Goal: Use online tool/utility: Utilize a website feature to perform a specific function

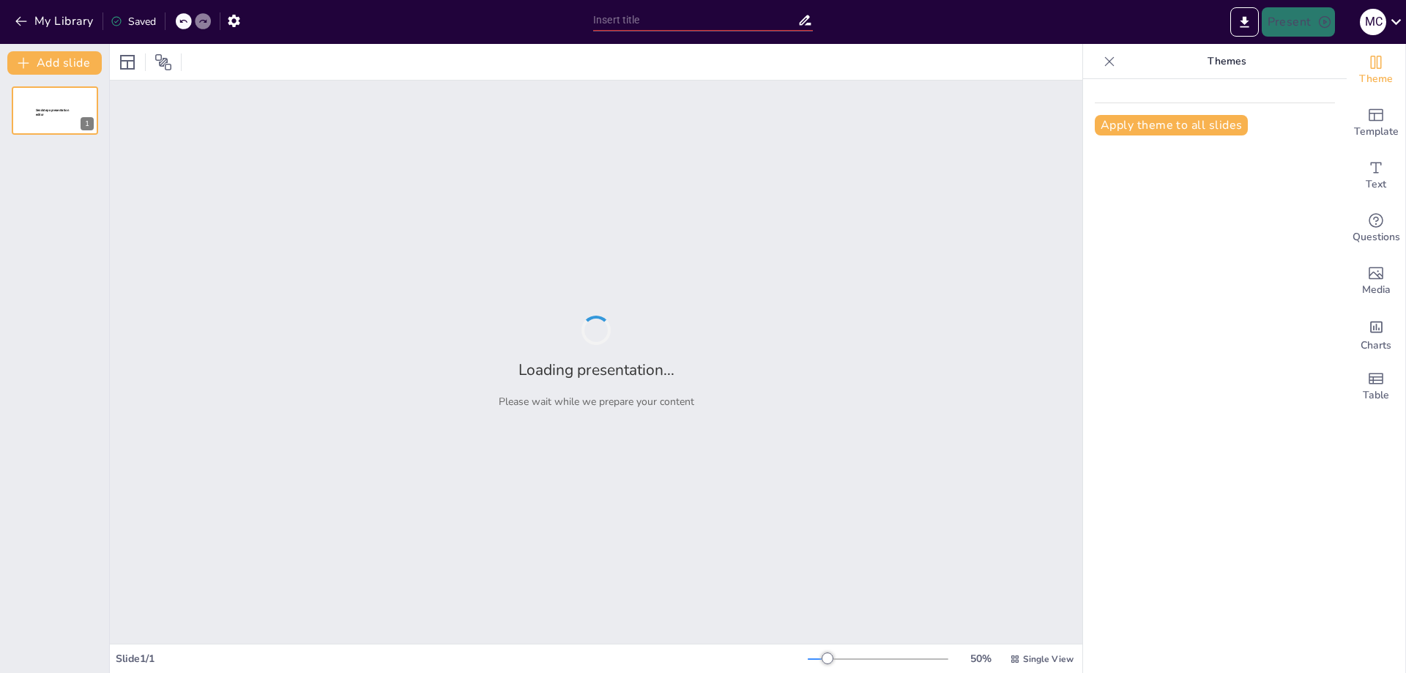
type input "Imported Introduction to Natural Resources.pptx"
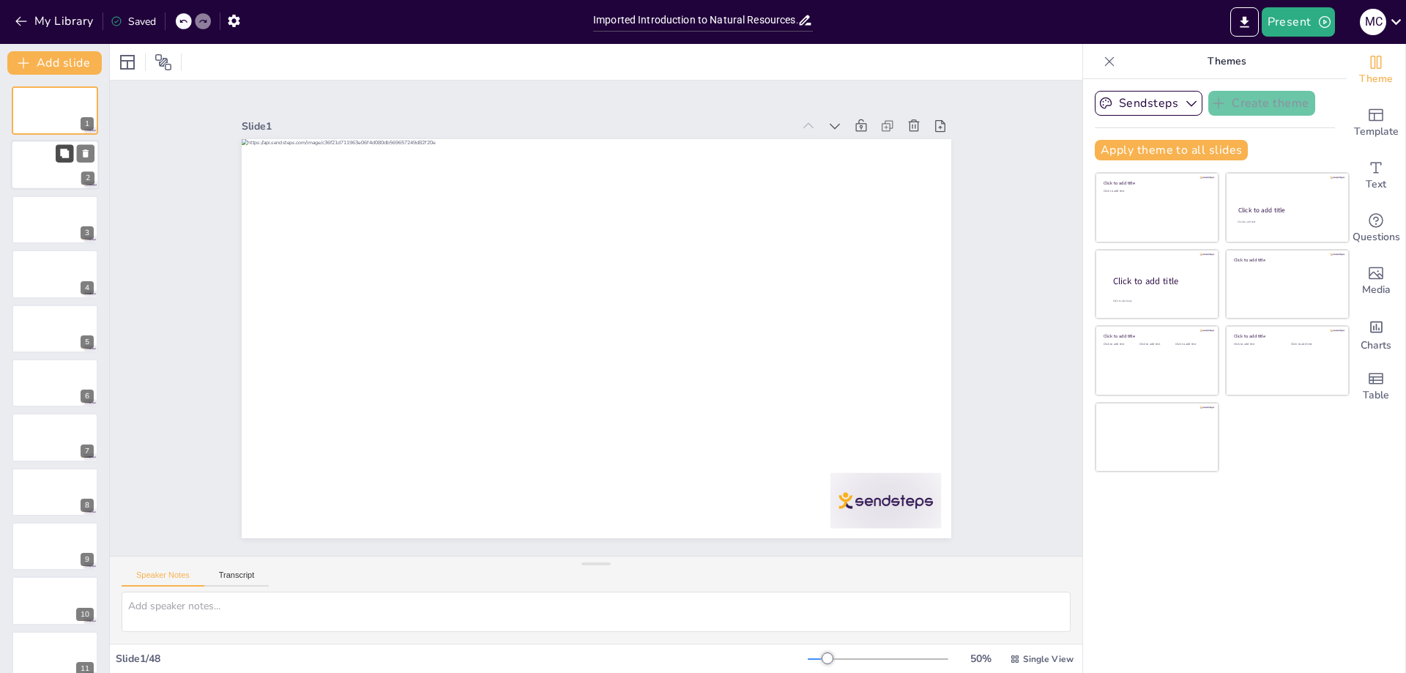
click at [56, 158] on button at bounding box center [65, 154] width 18 height 18
click at [68, 272] on div at bounding box center [55, 274] width 88 height 50
click at [37, 219] on div at bounding box center [55, 220] width 88 height 50
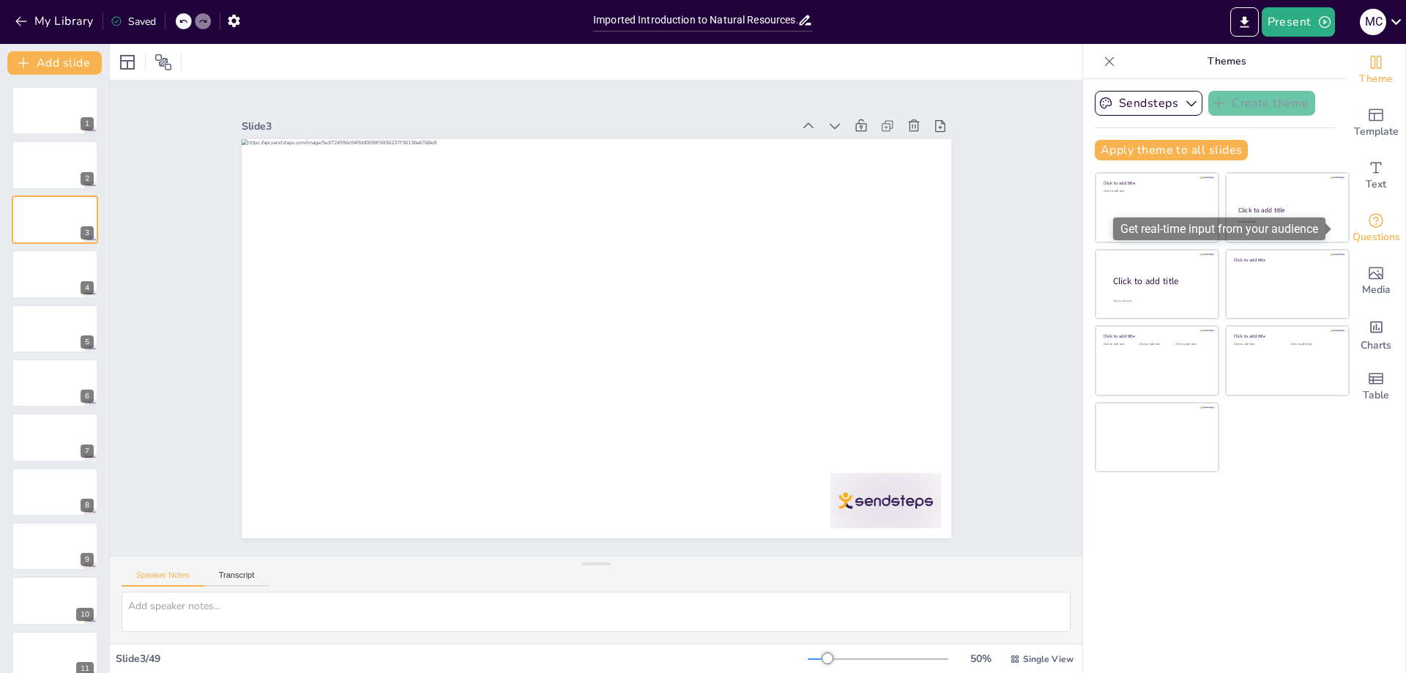
click at [1378, 228] on div "Questions" at bounding box center [1376, 228] width 59 height 53
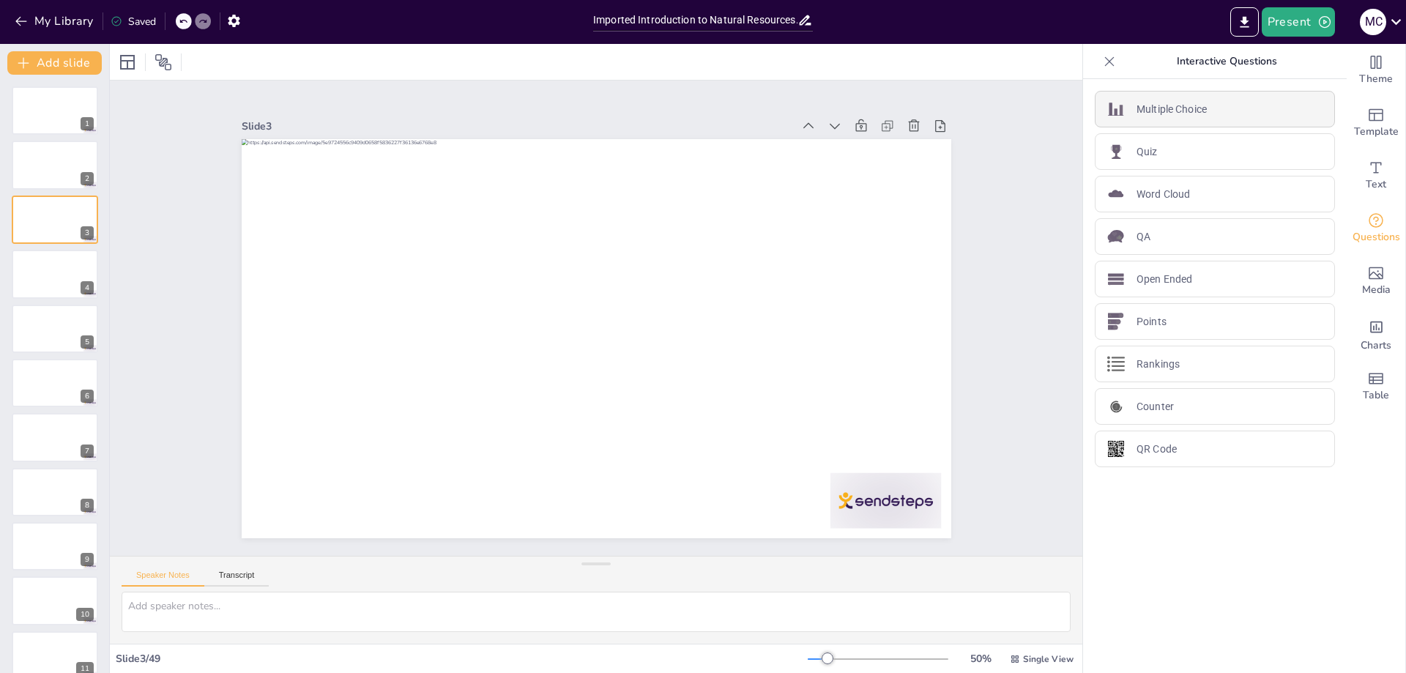
click at [1156, 114] on p "Multiple Choice" at bounding box center [1172, 109] width 70 height 15
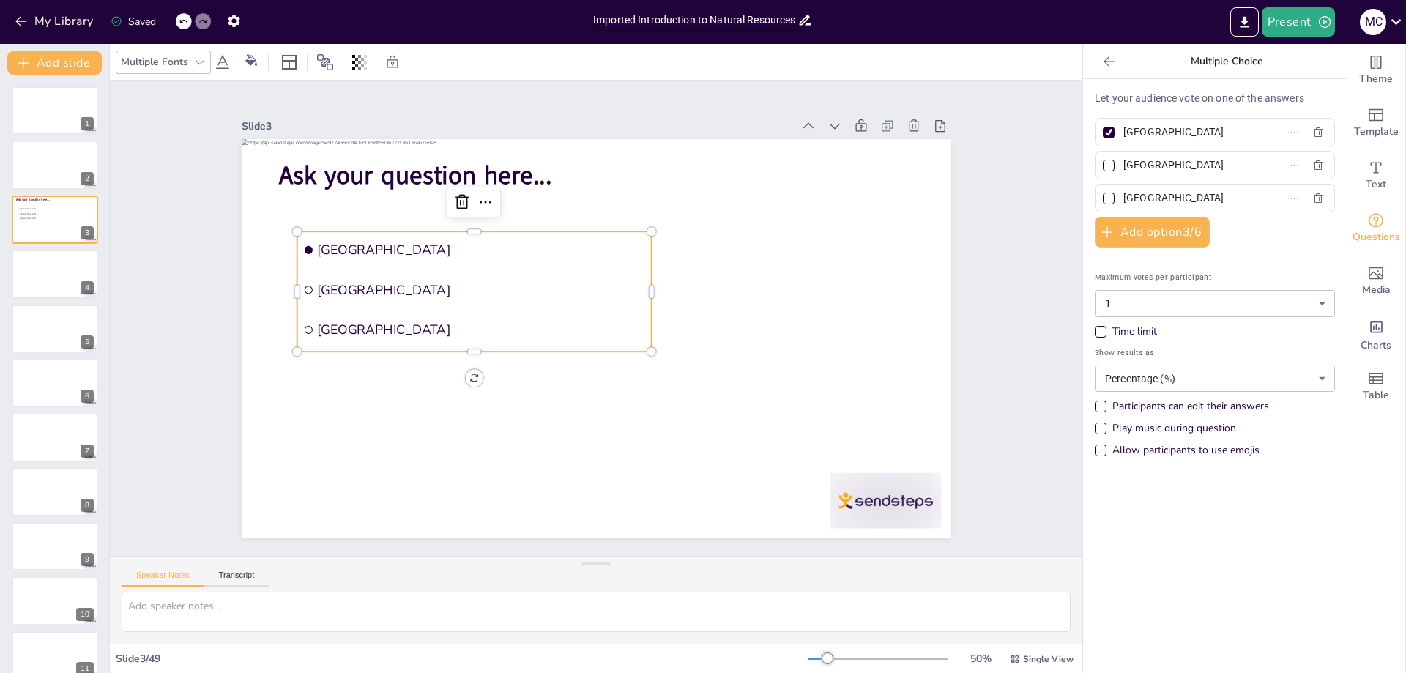
click at [1102, 60] on icon at bounding box center [1109, 61] width 15 height 15
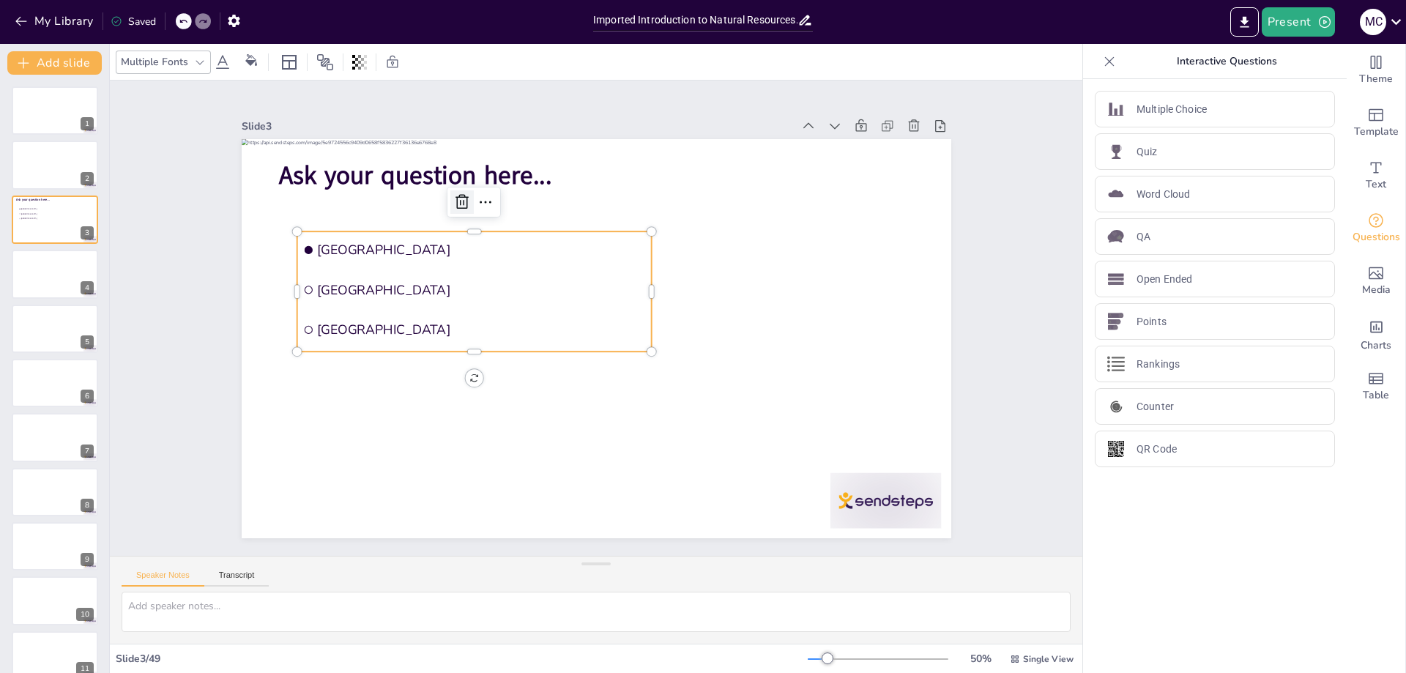
click at [468, 195] on icon at bounding box center [475, 187] width 15 height 15
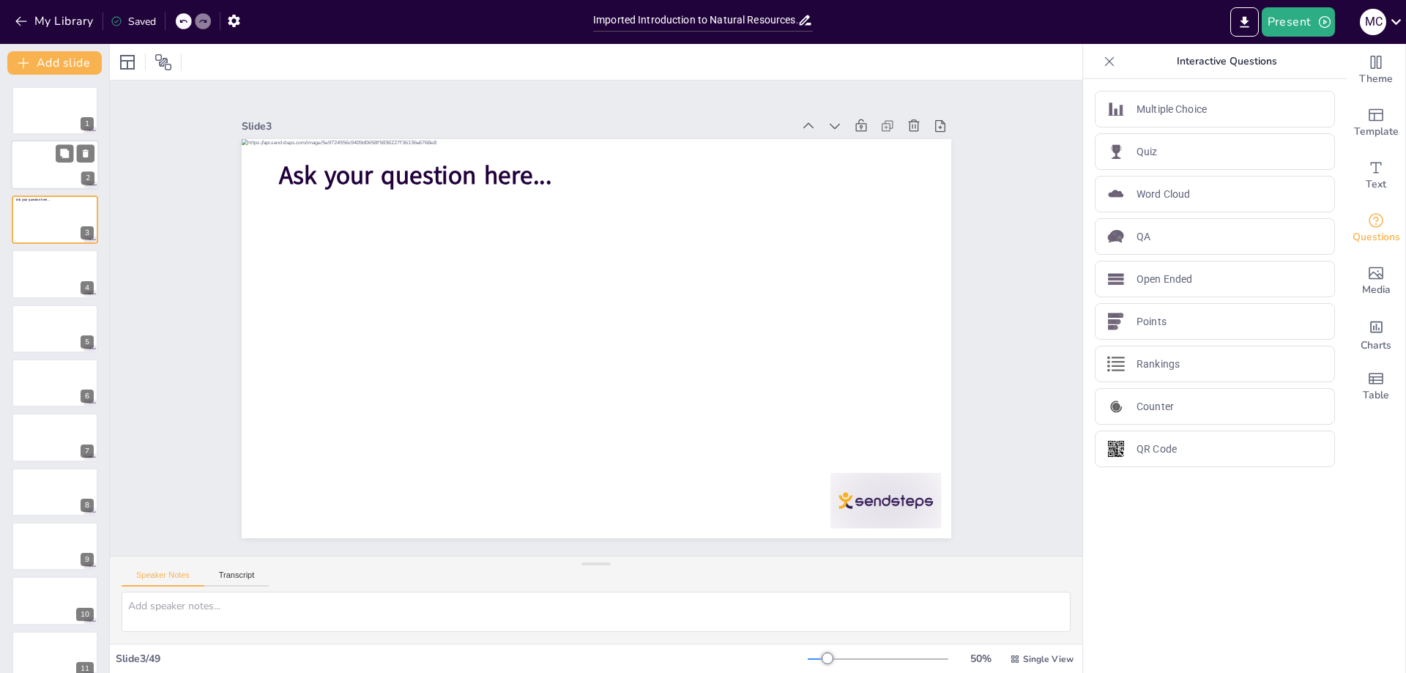
click at [42, 171] on div at bounding box center [55, 166] width 88 height 50
click at [36, 164] on div at bounding box center [55, 166] width 88 height 50
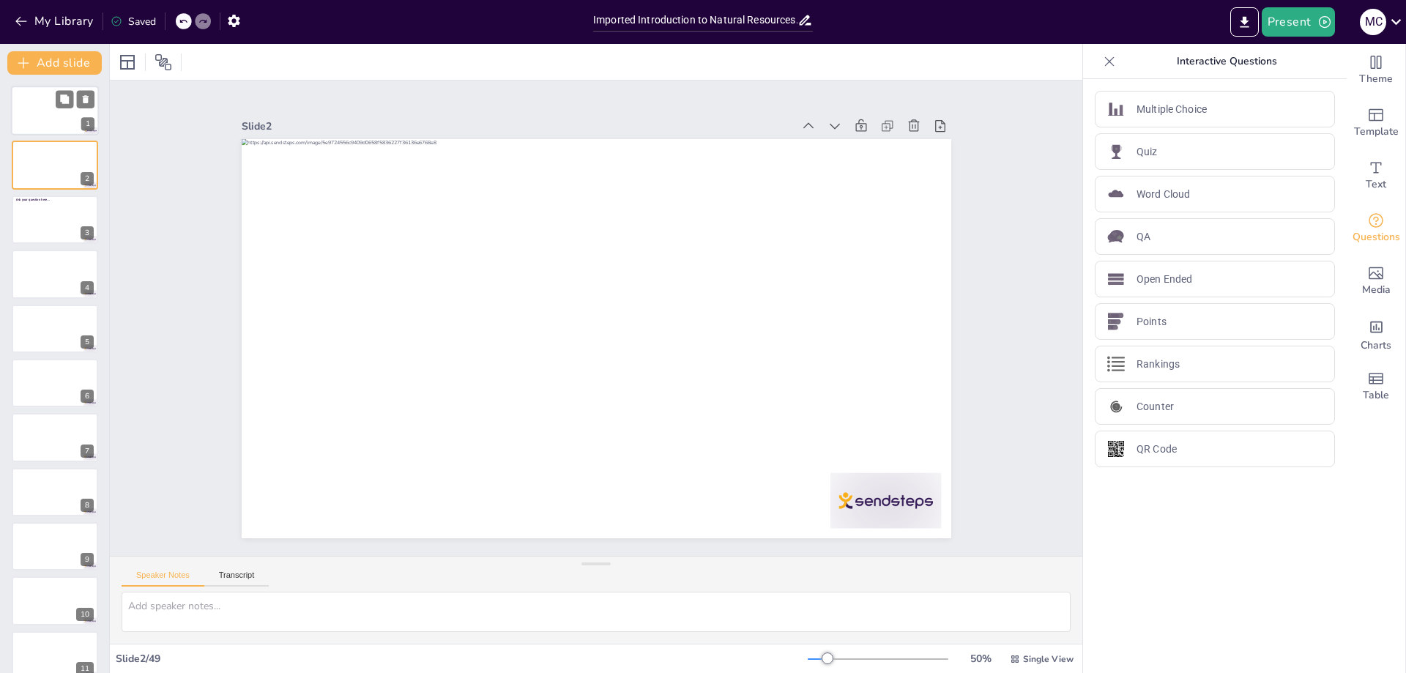
click at [40, 114] on div at bounding box center [55, 111] width 88 height 50
click at [37, 174] on div at bounding box center [55, 166] width 88 height 50
click at [46, 119] on div at bounding box center [55, 111] width 88 height 50
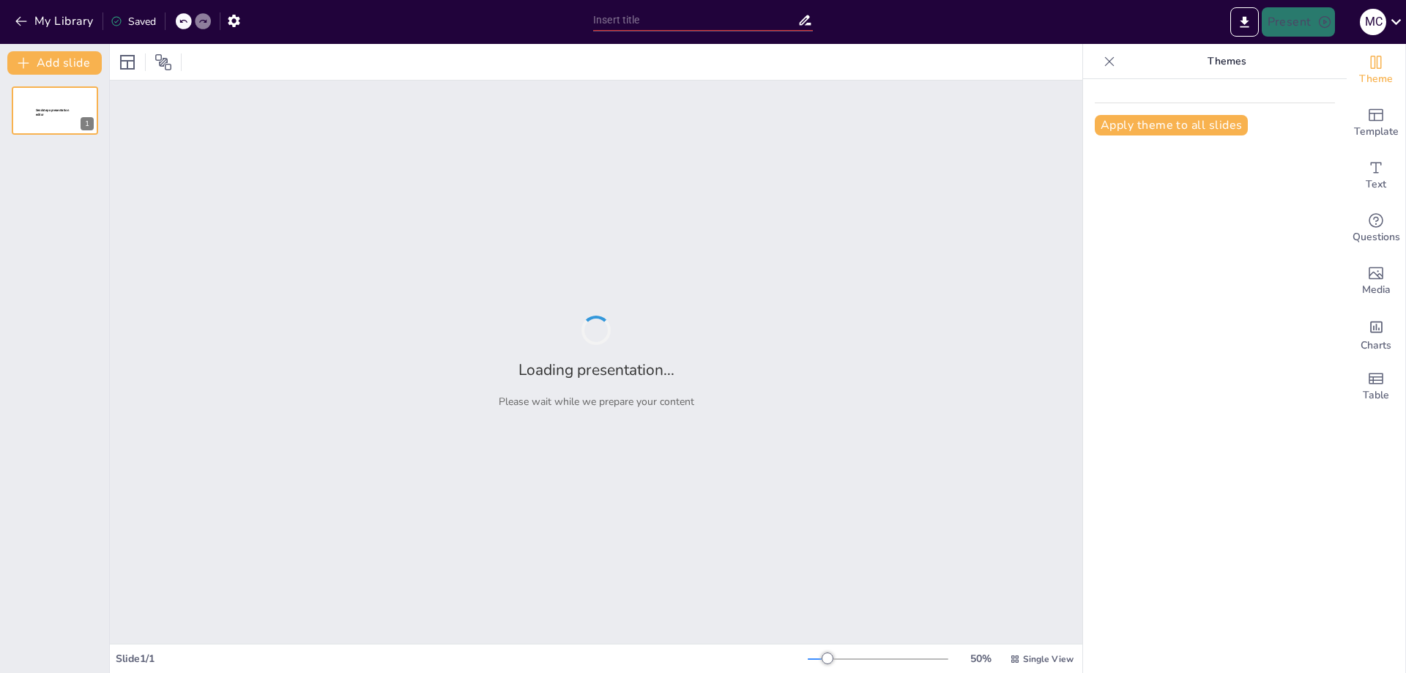
type input "Imported Introduction to Natural Resources.pptx"
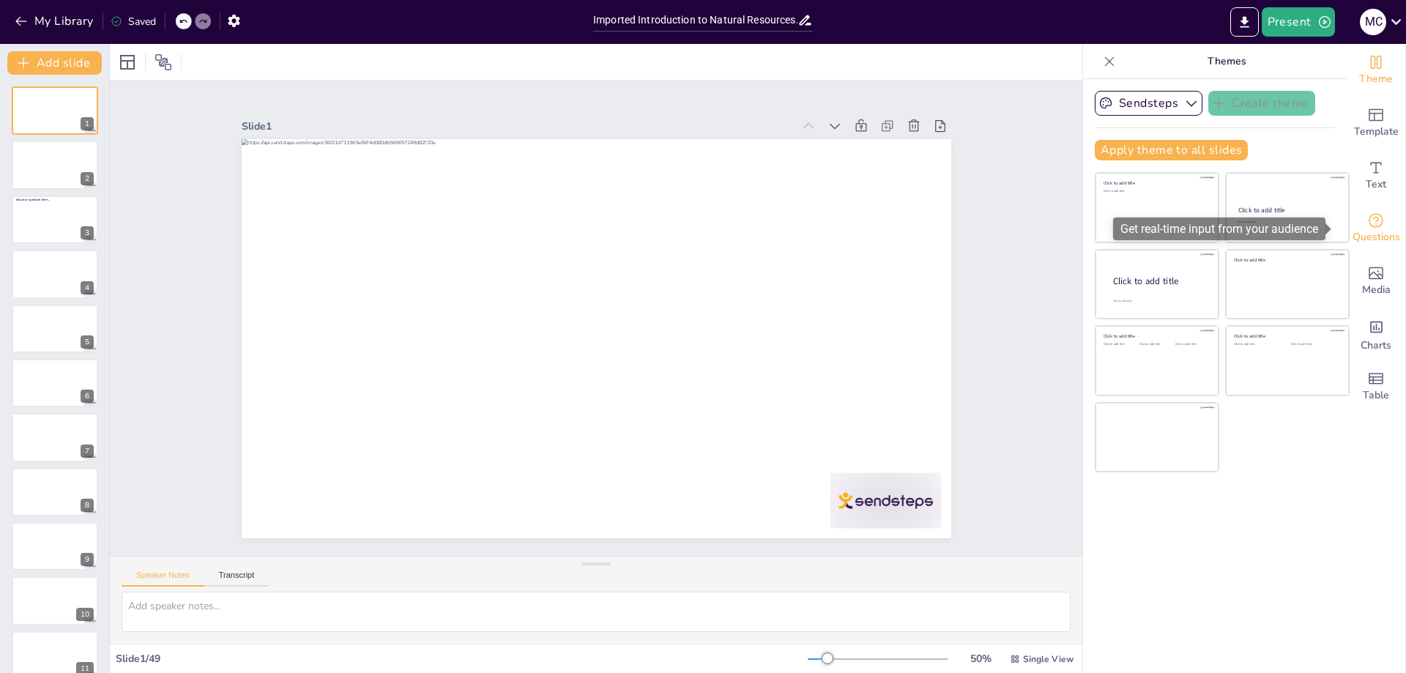
click at [1371, 232] on span "Questions" at bounding box center [1377, 237] width 48 height 16
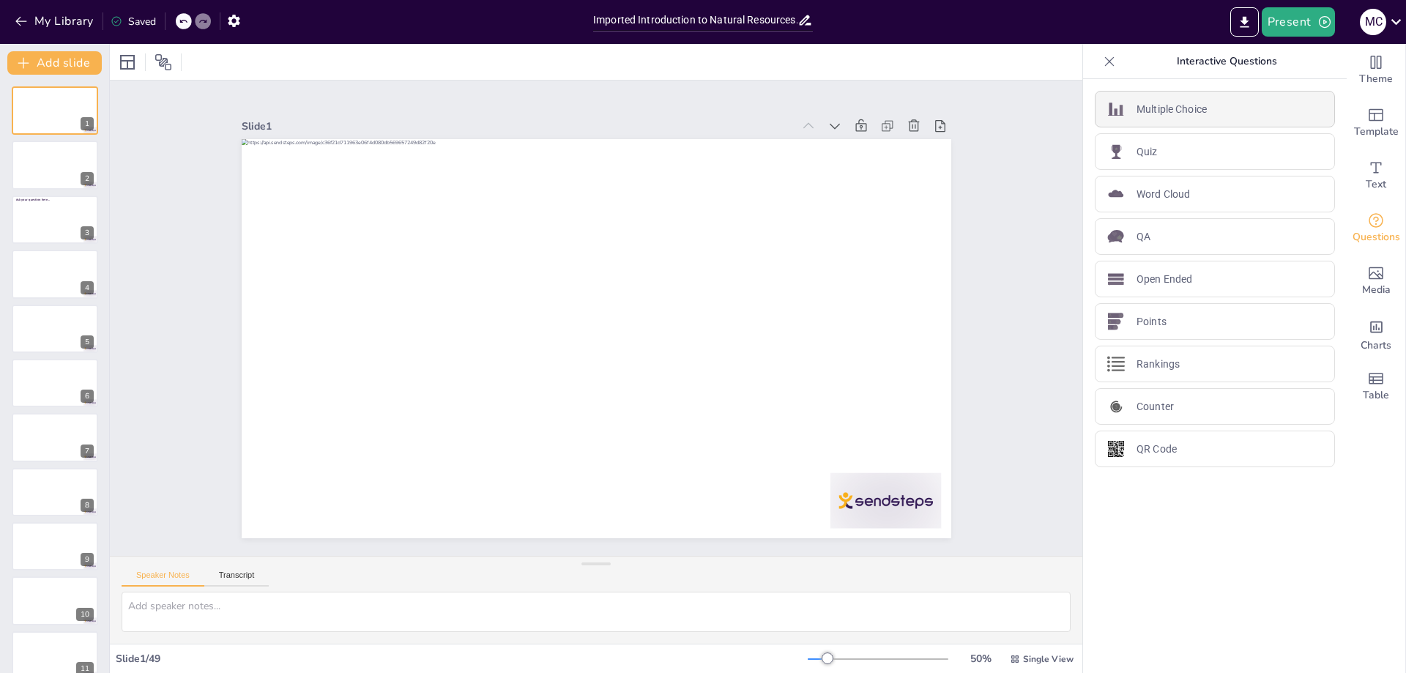
click at [1143, 102] on p "Multiple Choice" at bounding box center [1172, 109] width 70 height 15
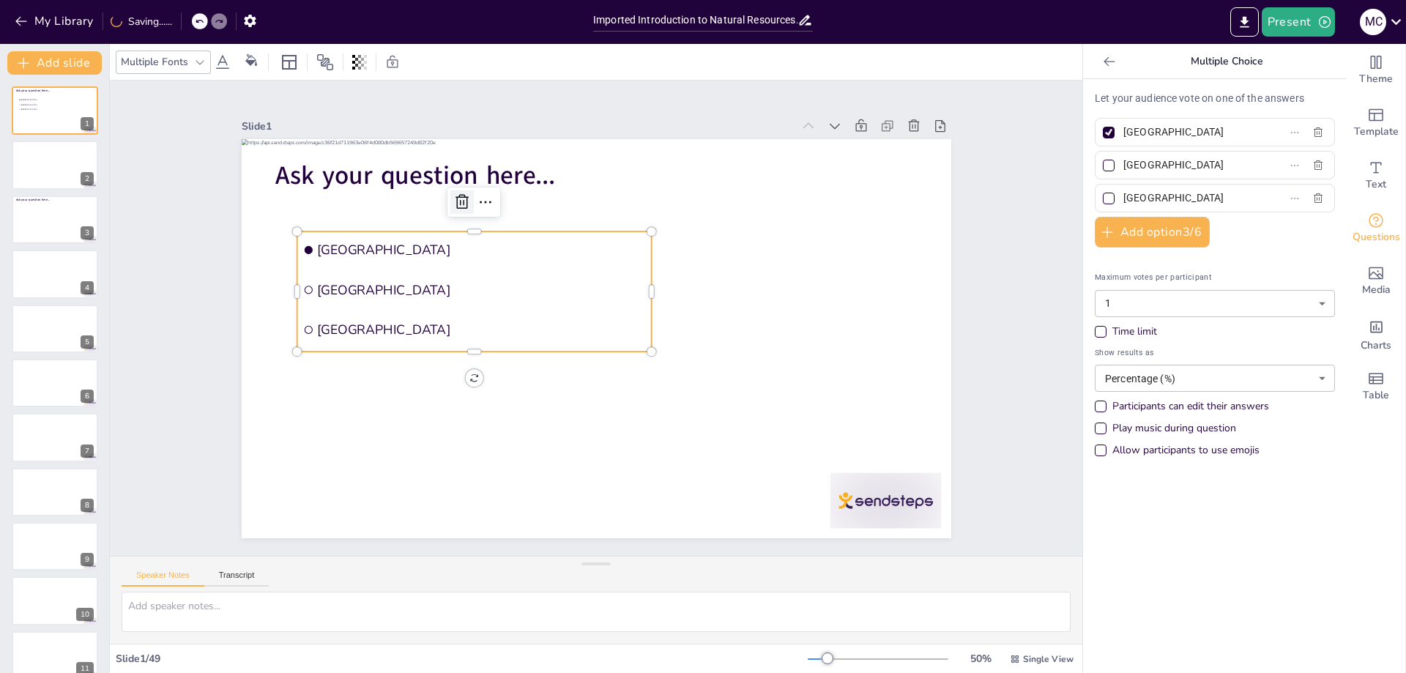
click at [466, 193] on icon at bounding box center [475, 188] width 19 height 19
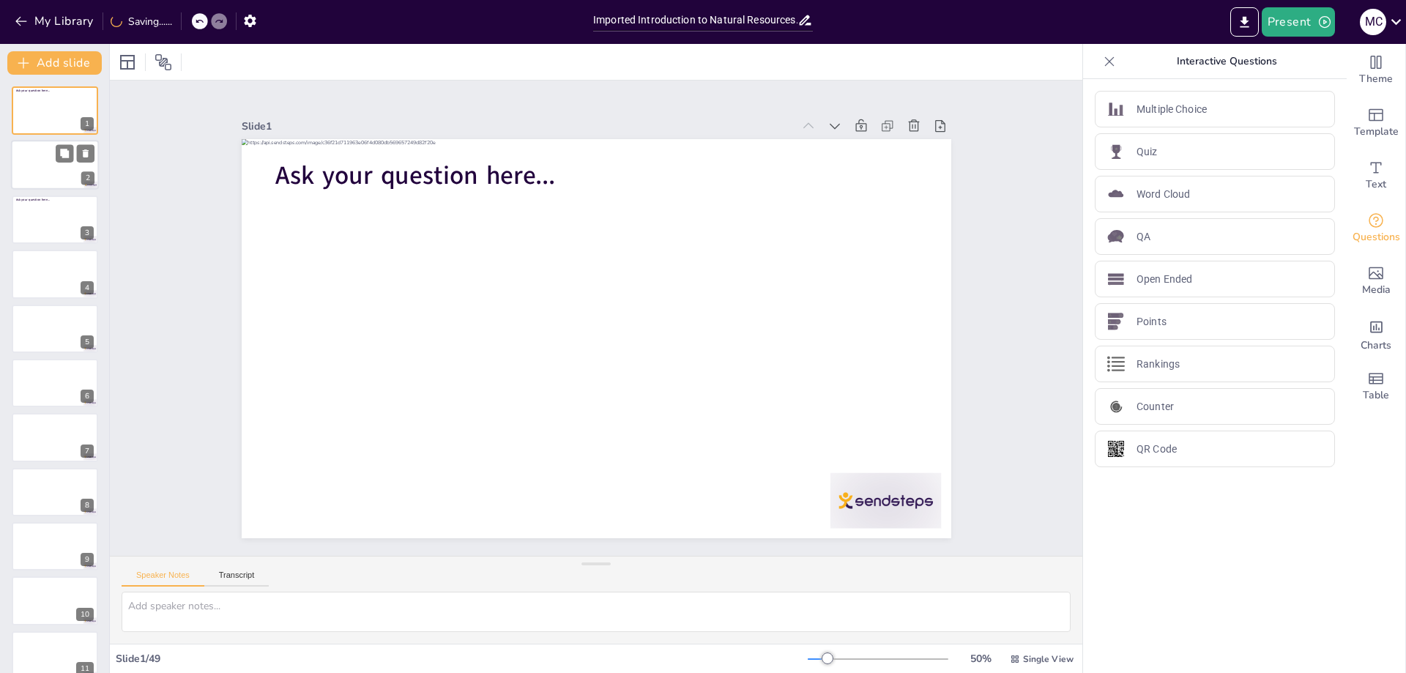
click at [36, 167] on div at bounding box center [55, 166] width 88 height 50
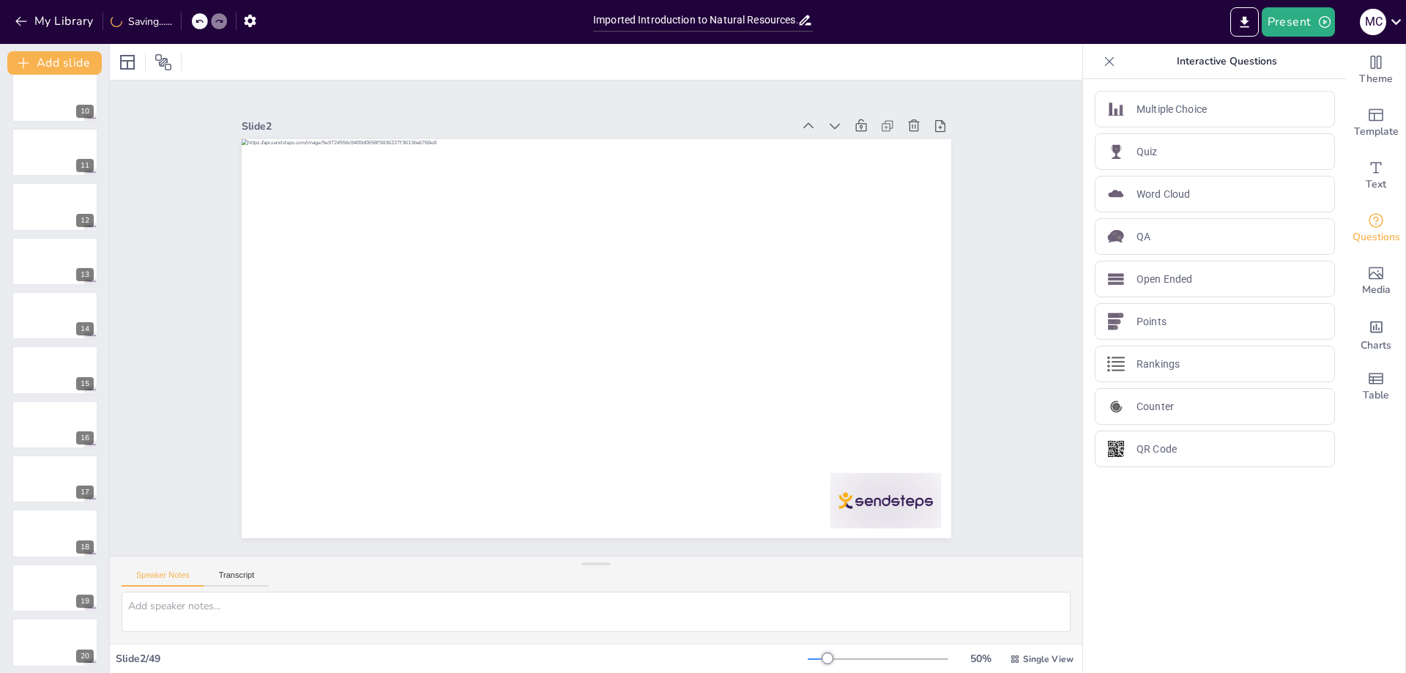
scroll to position [1392, 0]
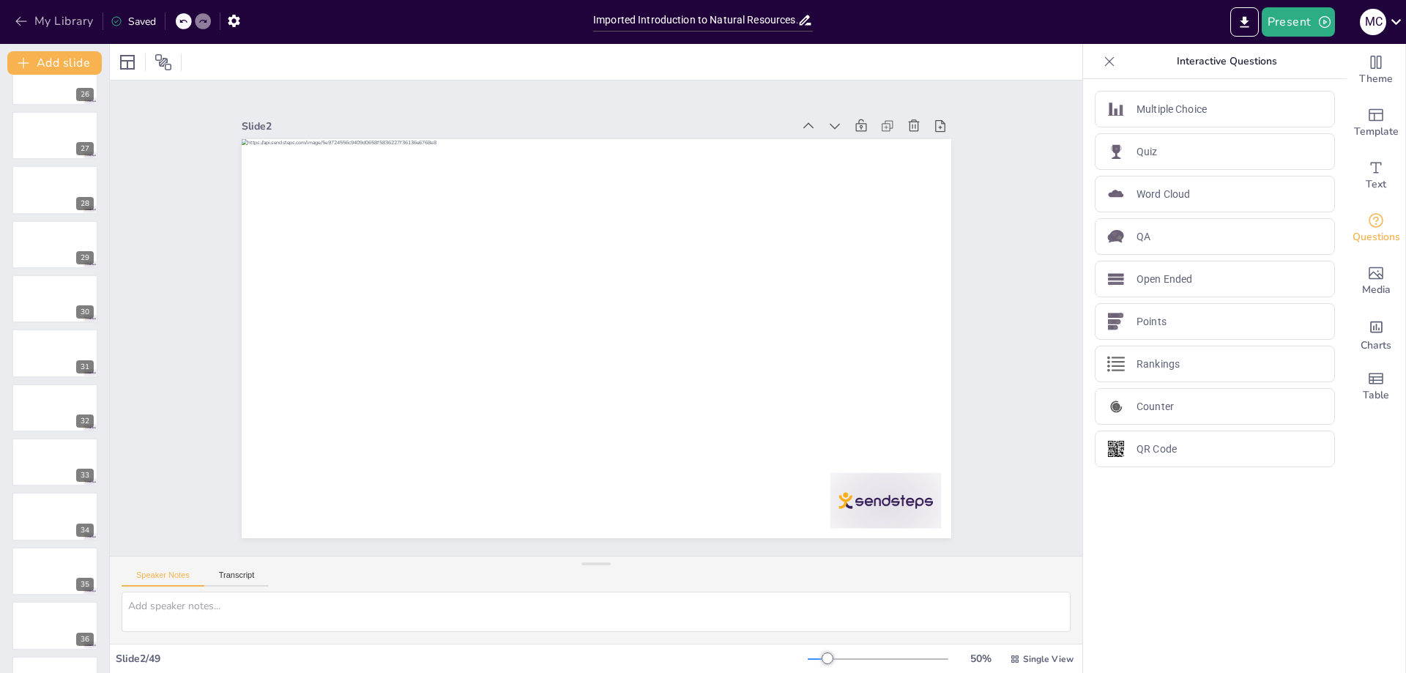
click at [27, 19] on icon "button" at bounding box center [21, 21] width 15 height 15
